Goal: Find specific page/section: Find specific page/section

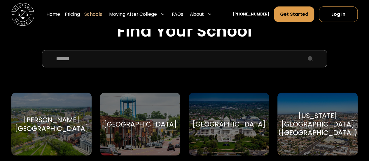
scroll to position [197, 0]
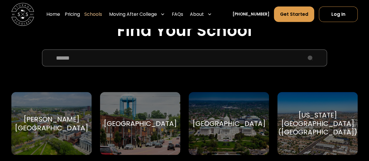
click at [126, 57] on input "School Select Form" at bounding box center [184, 57] width 285 height 17
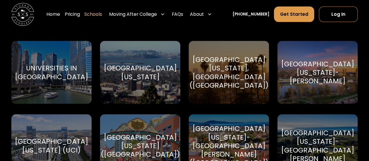
scroll to position [247, 0]
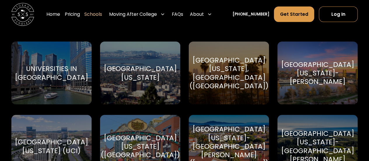
type input "**********"
click at [48, 71] on div "Universities in [GEOGRAPHIC_DATA]" at bounding box center [51, 72] width 73 height 17
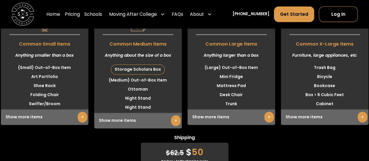
scroll to position [1499, 0]
